Goal: Task Accomplishment & Management: Use online tool/utility

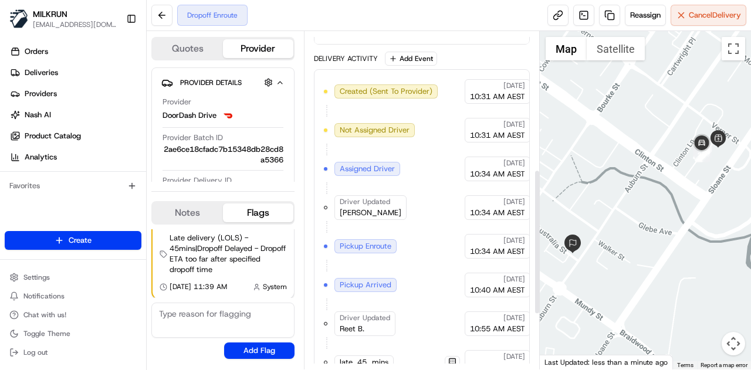
scroll to position [450, 0]
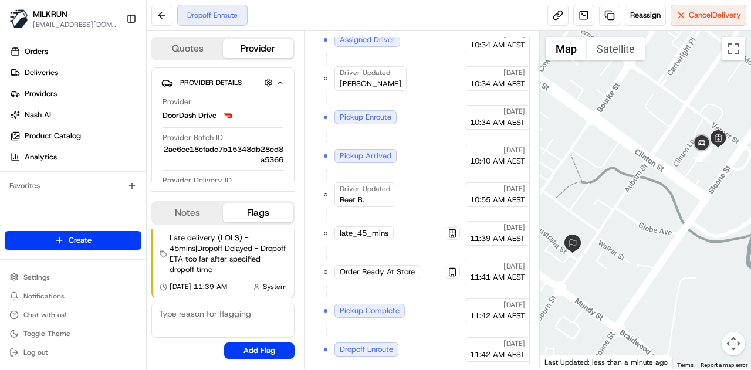
click at [364, 348] on div "Dropoff Enroute" at bounding box center [367, 350] width 64 height 14
click at [369, 345] on span "Dropoff Enroute" at bounding box center [366, 350] width 53 height 11
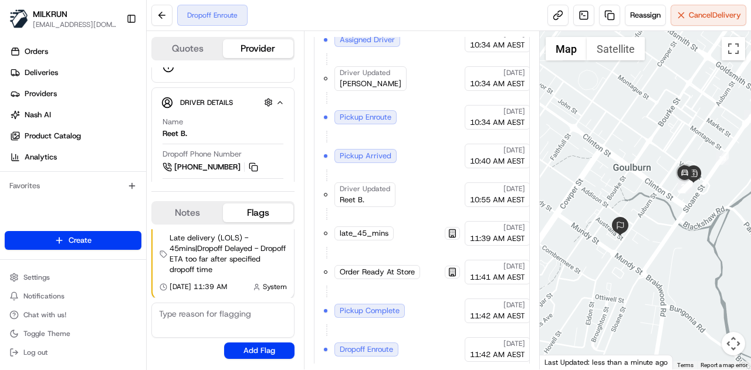
click at [213, 11] on div "Dropoff Enroute" at bounding box center [212, 15] width 70 height 21
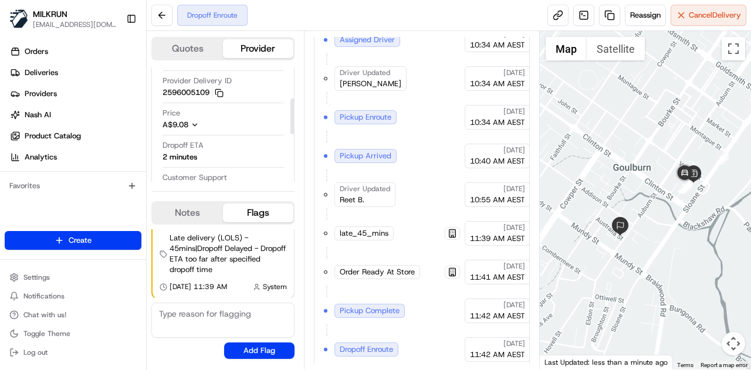
scroll to position [116, 0]
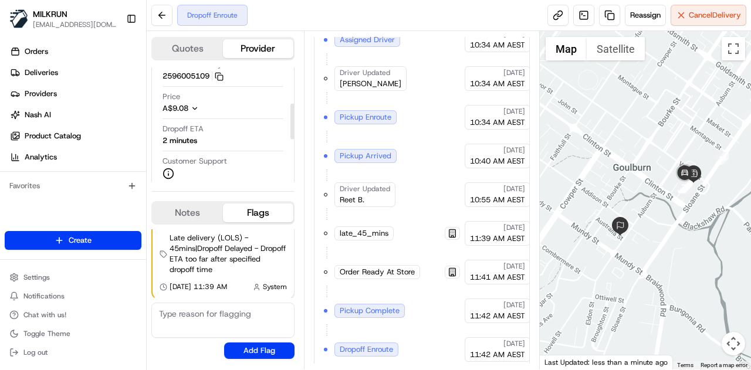
click at [181, 132] on span "Dropoff ETA" at bounding box center [183, 129] width 41 height 11
click at [349, 229] on span "late_45_mins" at bounding box center [364, 233] width 49 height 11
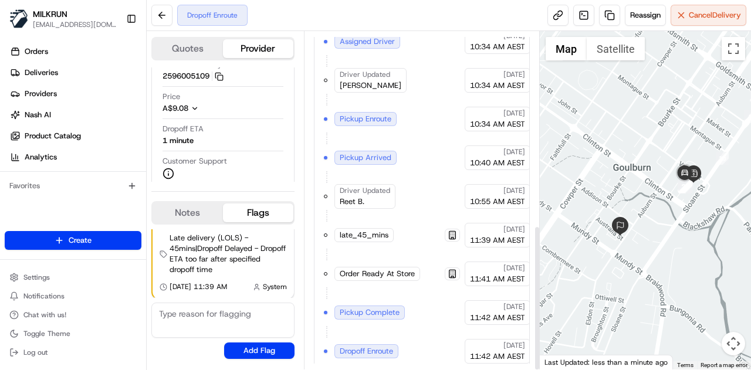
scroll to position [450, 0]
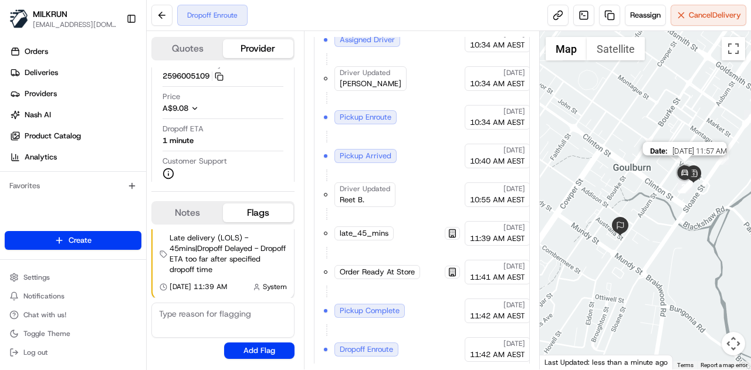
click at [696, 172] on img at bounding box center [684, 173] width 23 height 23
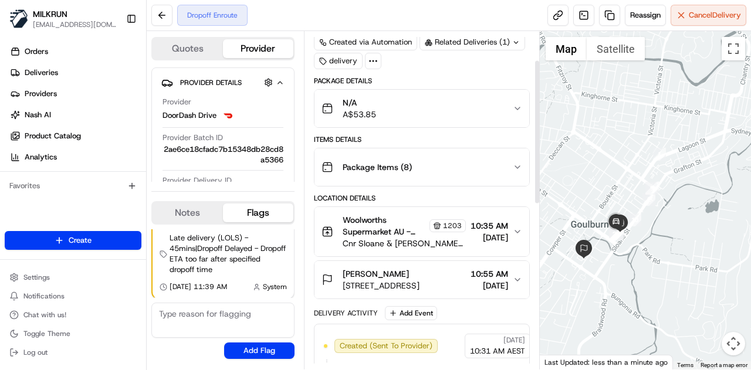
scroll to position [68, 0]
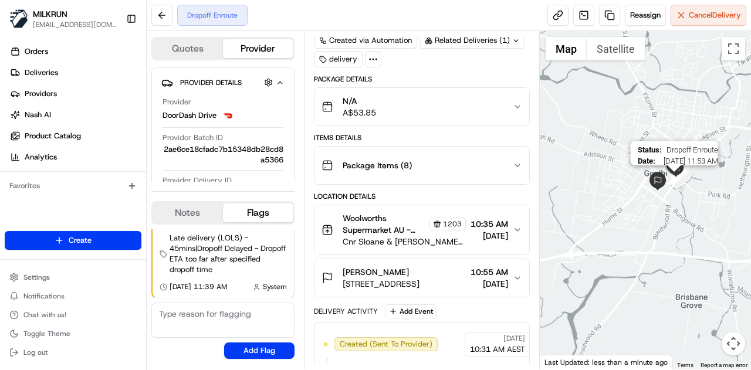
drag, startPoint x: 564, startPoint y: 248, endPoint x: 673, endPoint y: 182, distance: 128.0
click at [673, 182] on div "Status : Dropoff Enroute Date : 08/22/2025 11:53 AM" at bounding box center [646, 200] width 212 height 339
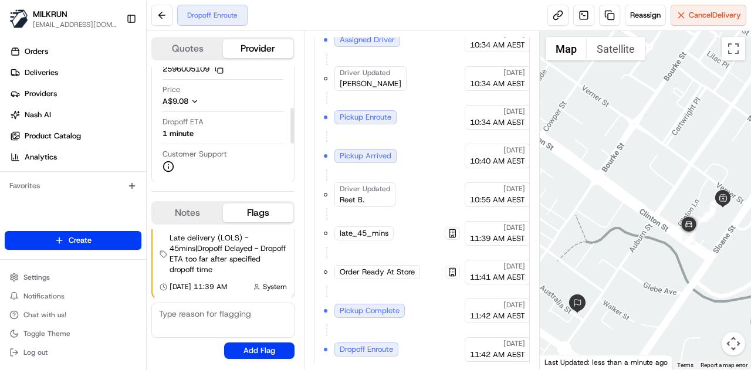
scroll to position [130, 0]
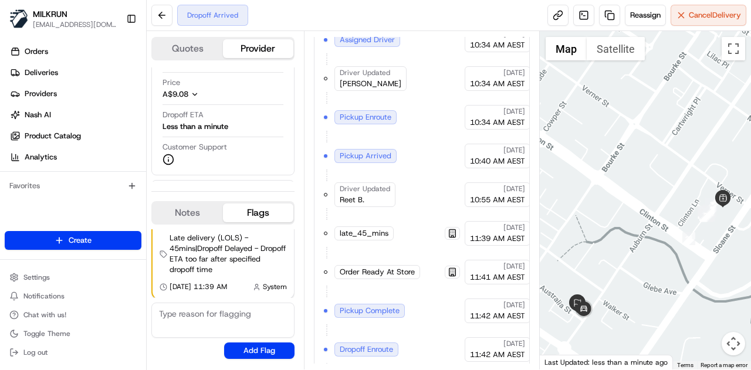
click at [683, 150] on div at bounding box center [646, 200] width 212 height 339
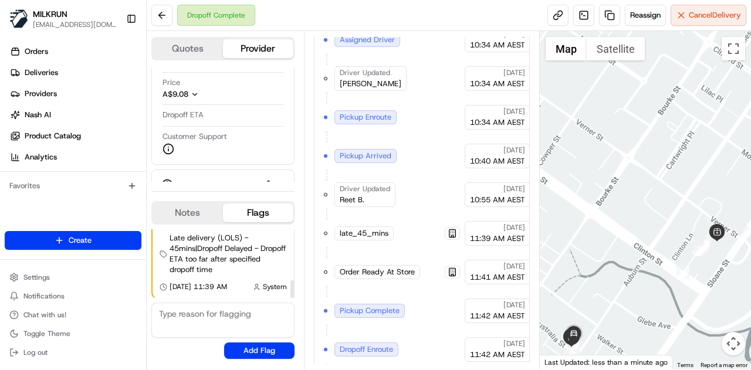
scroll to position [527, 0]
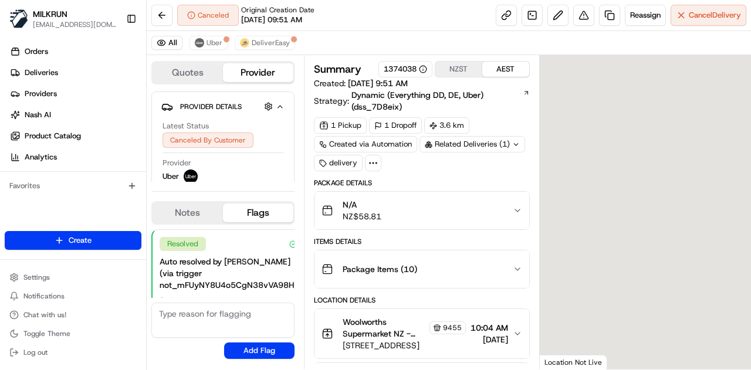
scroll to position [208, 0]
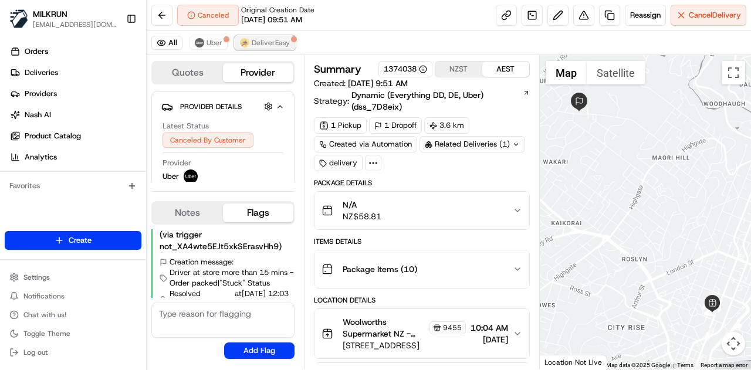
click at [275, 46] on span "DeliverEasy" at bounding box center [271, 42] width 38 height 9
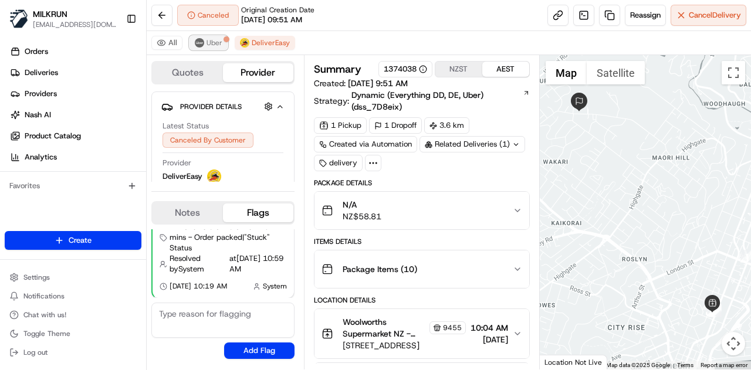
click at [210, 41] on span "Uber" at bounding box center [215, 42] width 16 height 9
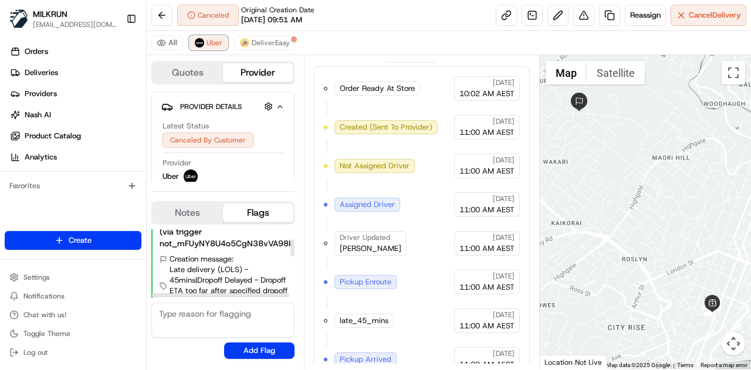
scroll to position [44, 0]
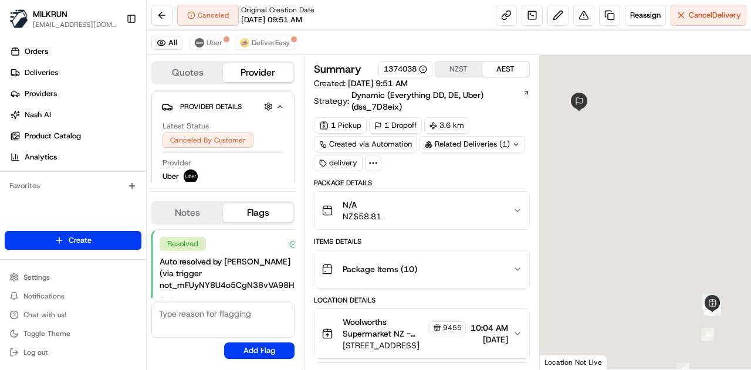
scroll to position [208, 0]
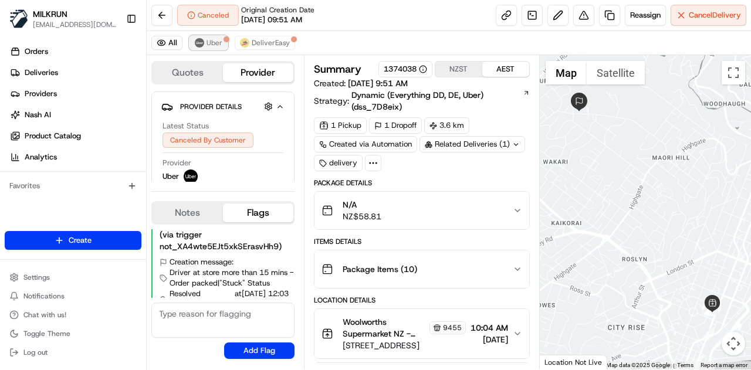
click at [194, 48] on button "Uber" at bounding box center [209, 43] width 38 height 14
click at [271, 41] on span "DeliverEasy" at bounding box center [271, 42] width 38 height 9
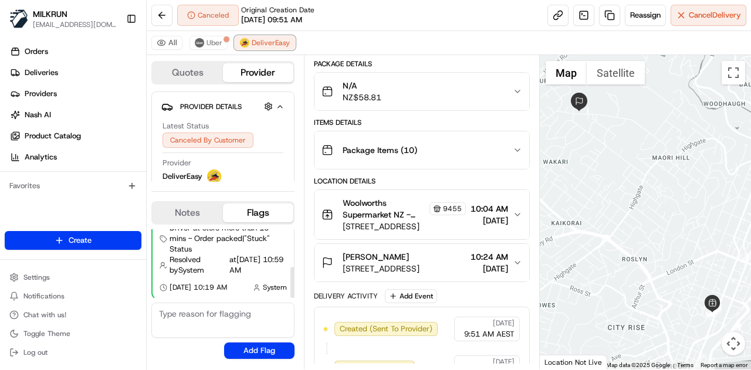
scroll to position [84, 0]
click at [259, 44] on span "DeliverEasy" at bounding box center [271, 42] width 38 height 9
click at [208, 42] on span "Uber" at bounding box center [215, 42] width 16 height 9
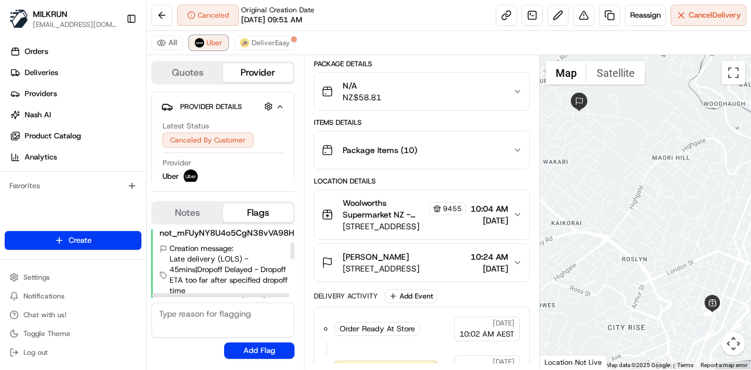
scroll to position [53, 0]
click at [254, 41] on span "DeliverEasy" at bounding box center [271, 42] width 38 height 9
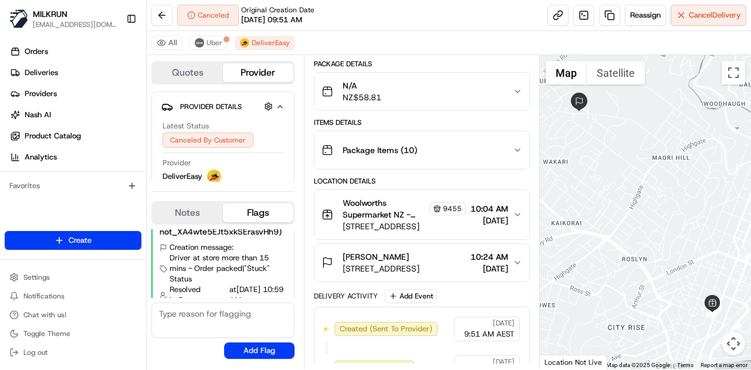
click at [336, 46] on div "All Uber DeliverEasy" at bounding box center [449, 43] width 605 height 24
click at [208, 39] on span "Uber" at bounding box center [215, 42] width 16 height 9
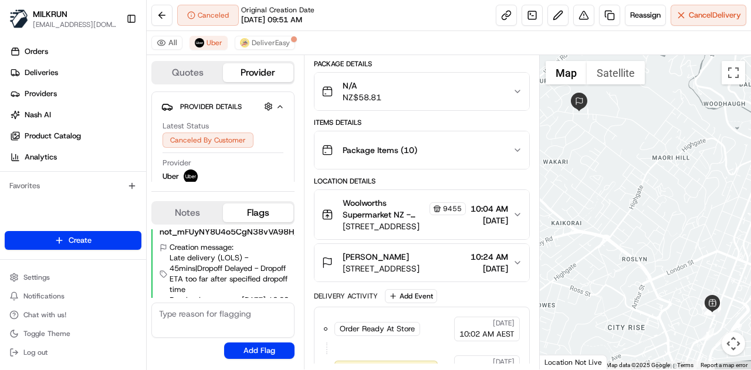
click at [335, 46] on div "All Uber DeliverEasy" at bounding box center [449, 43] width 605 height 24
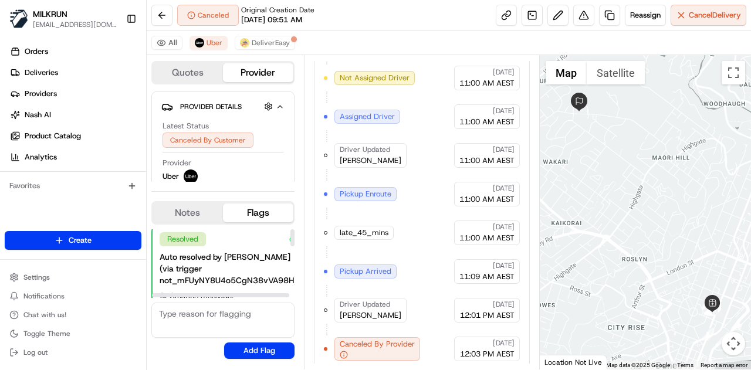
scroll to position [0, 0]
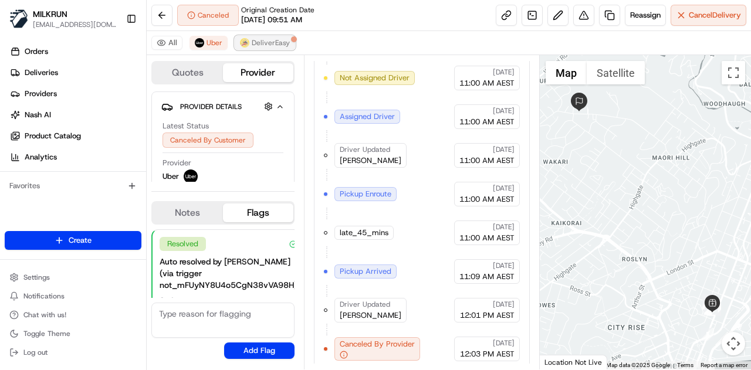
click at [264, 43] on span "DeliverEasy" at bounding box center [271, 42] width 38 height 9
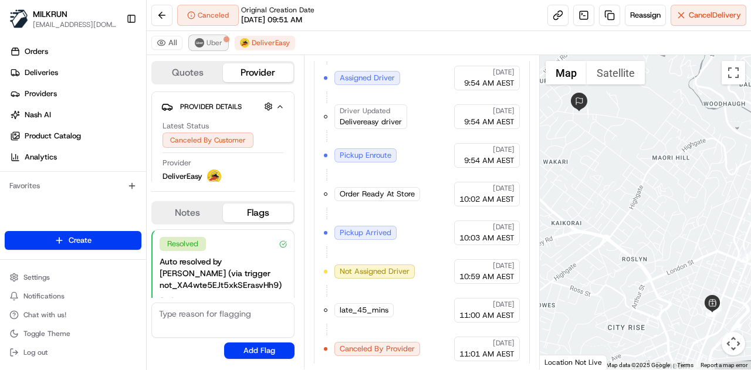
click at [202, 39] on button "Uber" at bounding box center [209, 43] width 38 height 14
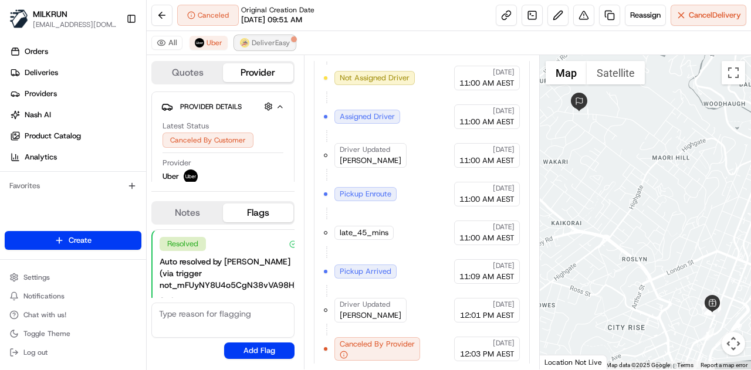
click at [271, 43] on span "DeliverEasy" at bounding box center [271, 42] width 38 height 9
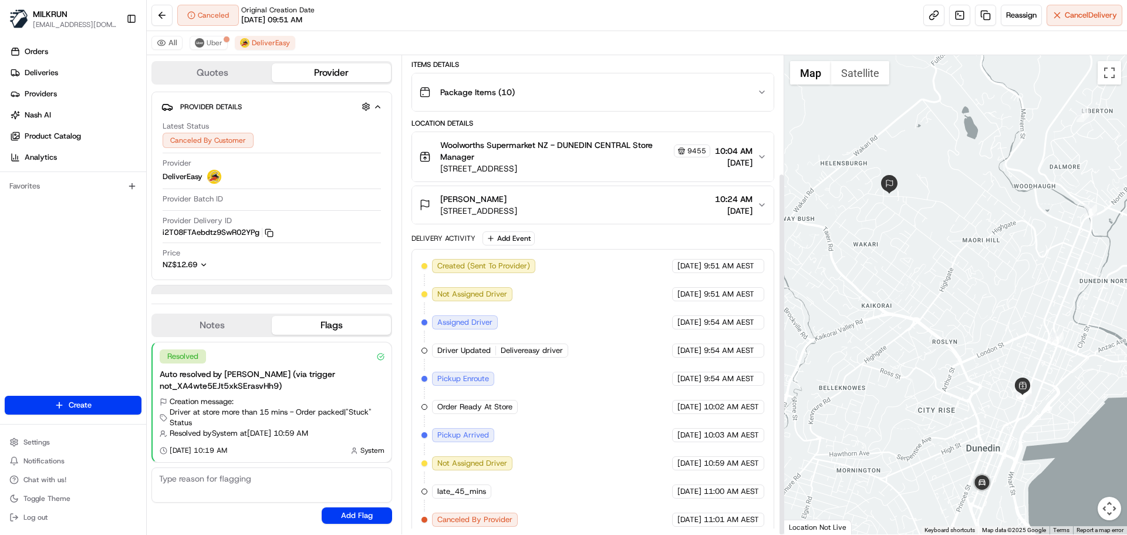
scroll to position [155, 0]
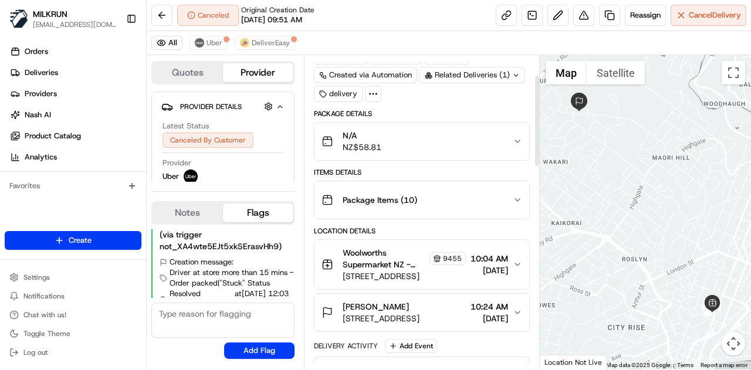
scroll to position [70, 0]
click at [519, 259] on icon "button" at bounding box center [517, 263] width 9 height 9
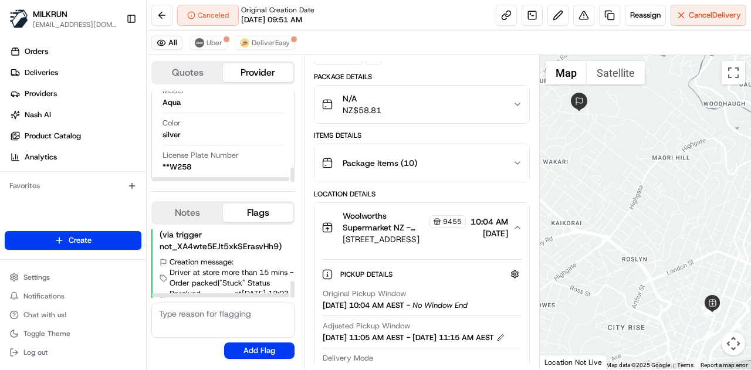
scroll to position [208, 0]
click at [443, 217] on span "9455" at bounding box center [452, 221] width 19 height 9
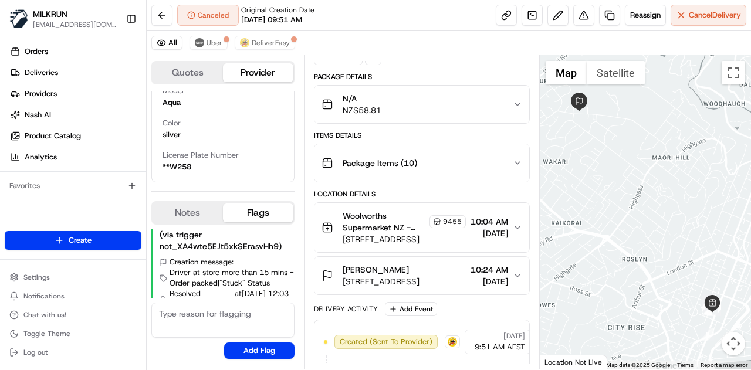
click at [443, 217] on span "9455" at bounding box center [452, 221] width 19 height 9
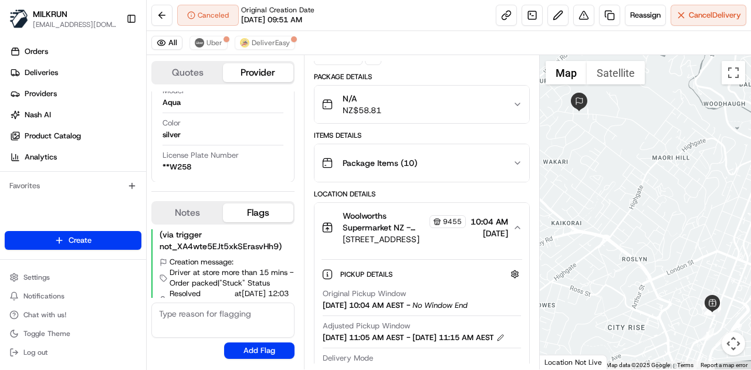
click at [372, 242] on span "[STREET_ADDRESS]" at bounding box center [404, 240] width 123 height 12
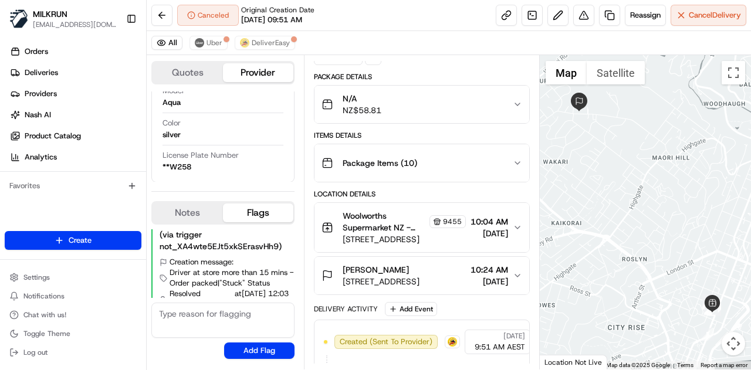
click at [329, 222] on icon "button" at bounding box center [328, 228] width 12 height 12
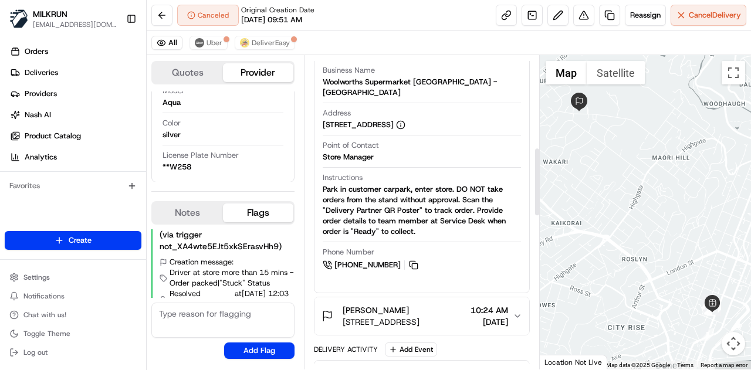
scroll to position [427, 0]
click at [409, 259] on button at bounding box center [413, 264] width 13 height 13
click at [407, 262] on button at bounding box center [413, 264] width 13 height 13
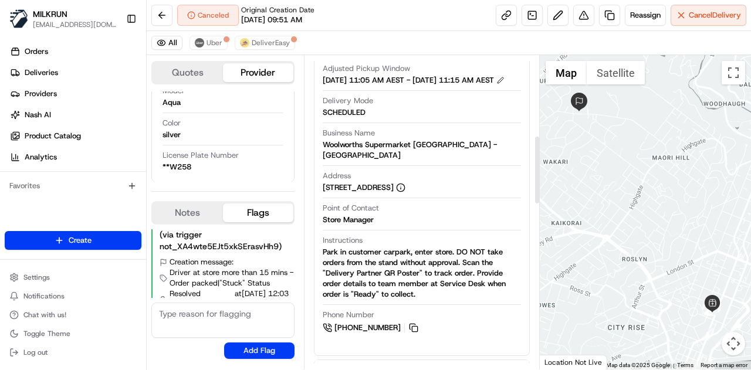
scroll to position [367, 0]
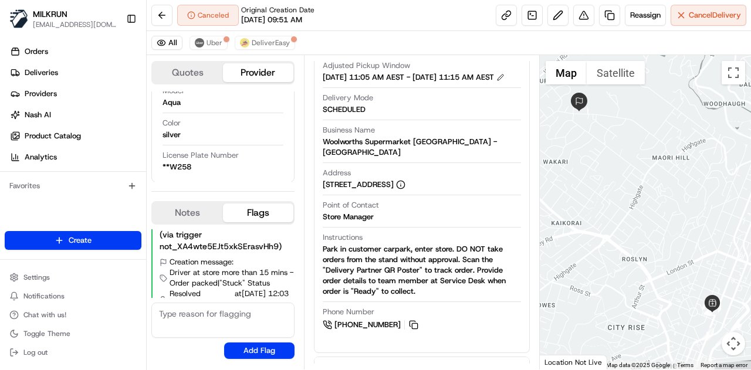
click at [380, 323] on span "[PHONE_NUMBER]" at bounding box center [368, 325] width 66 height 11
click at [408, 321] on button at bounding box center [413, 325] width 13 height 13
click at [408, 322] on button at bounding box center [413, 325] width 13 height 13
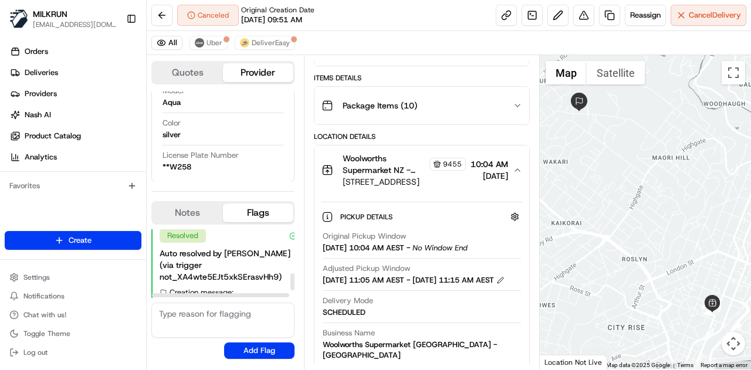
scroll to position [208, 0]
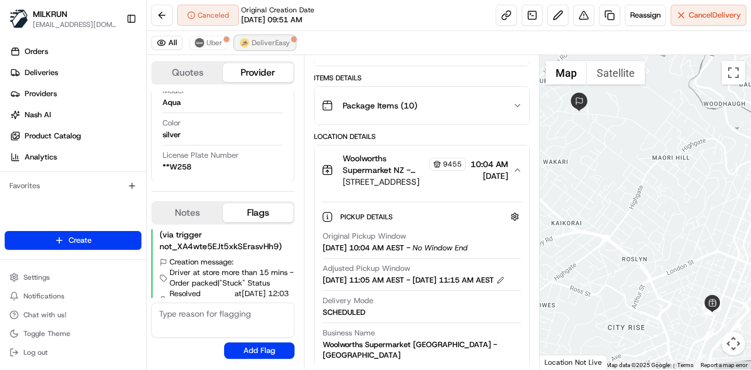
click at [259, 41] on span "DeliverEasy" at bounding box center [271, 42] width 38 height 9
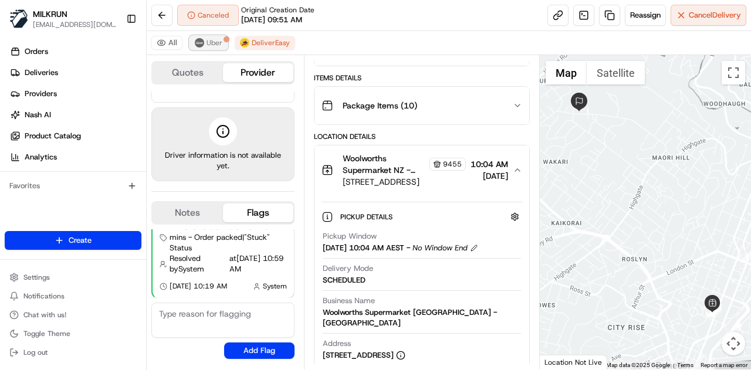
click at [218, 42] on span "Uber" at bounding box center [215, 42] width 16 height 9
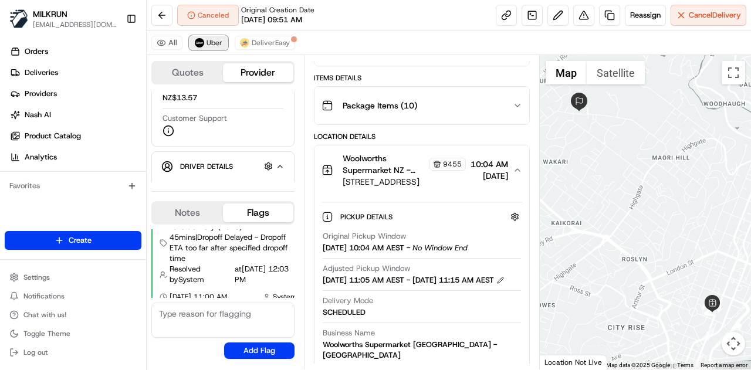
scroll to position [208, 0]
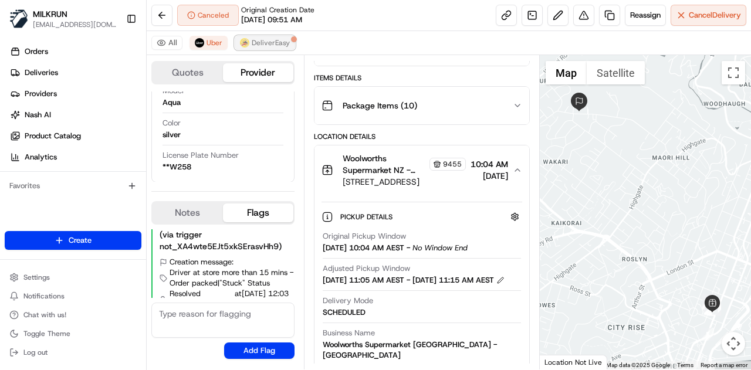
click at [270, 43] on span "DeliverEasy" at bounding box center [271, 42] width 38 height 9
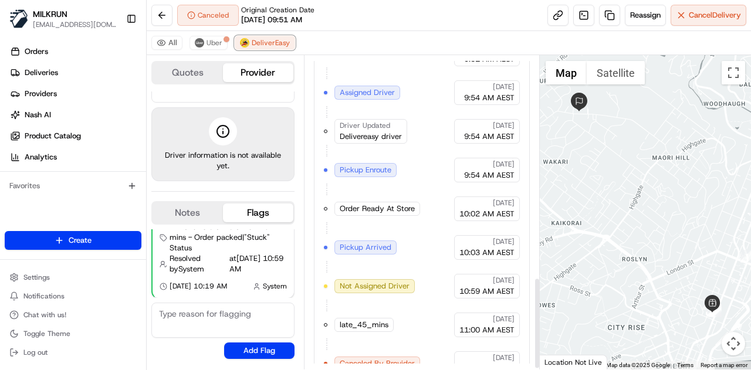
scroll to position [766, 0]
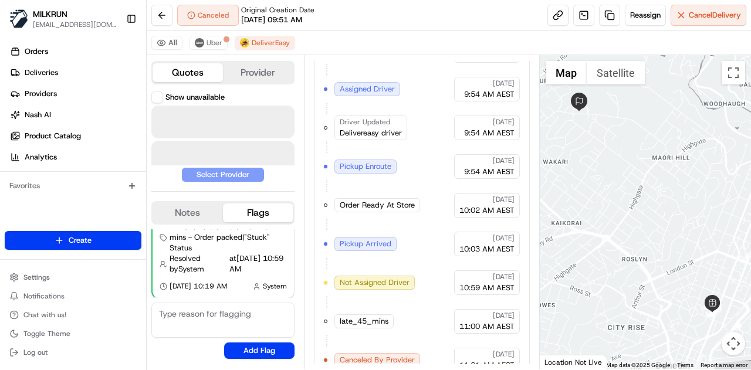
click at [203, 73] on button "Quotes" at bounding box center [188, 72] width 70 height 19
